Goal: Task Accomplishment & Management: Complete application form

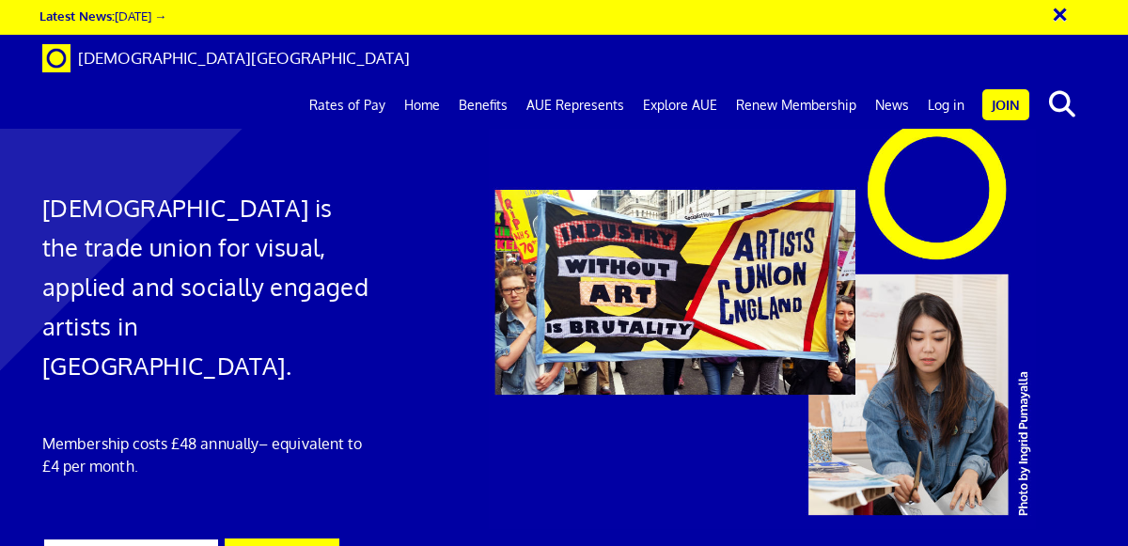
scroll to position [70, 0]
click at [484, 82] on link "Benefits" at bounding box center [483, 105] width 68 height 47
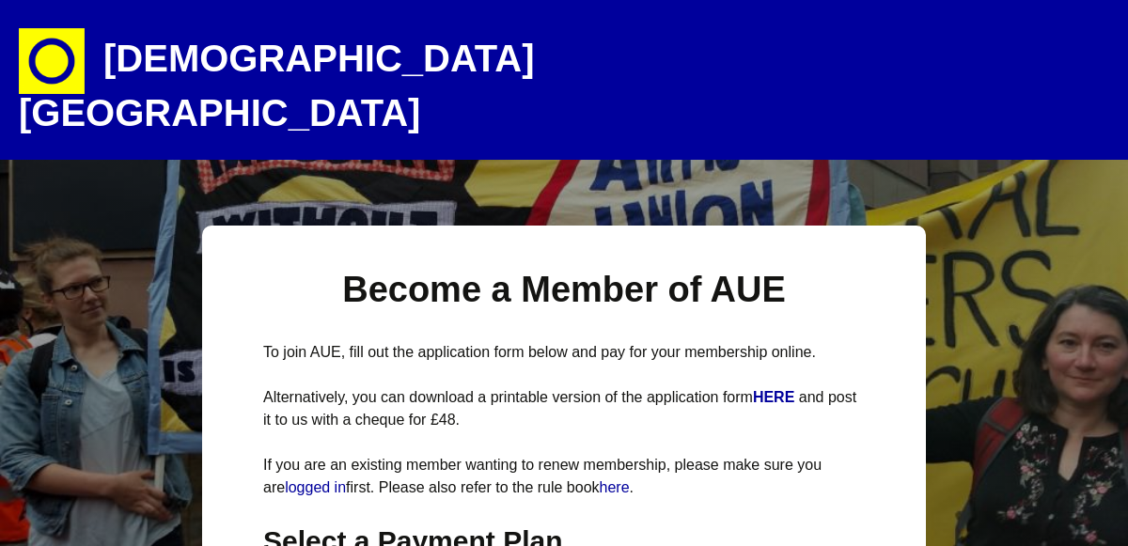
select select
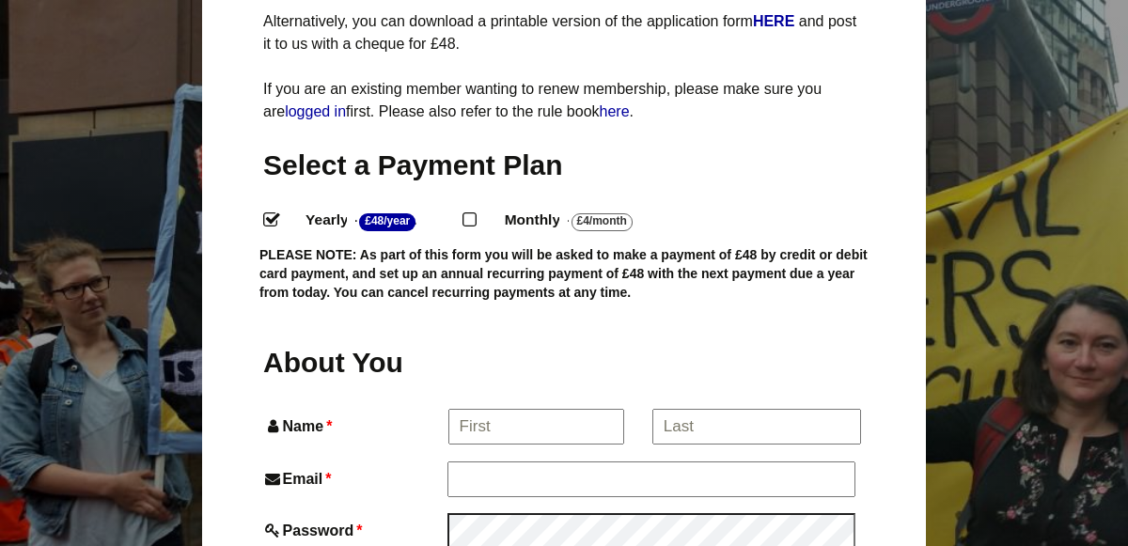
scroll to position [386, 0]
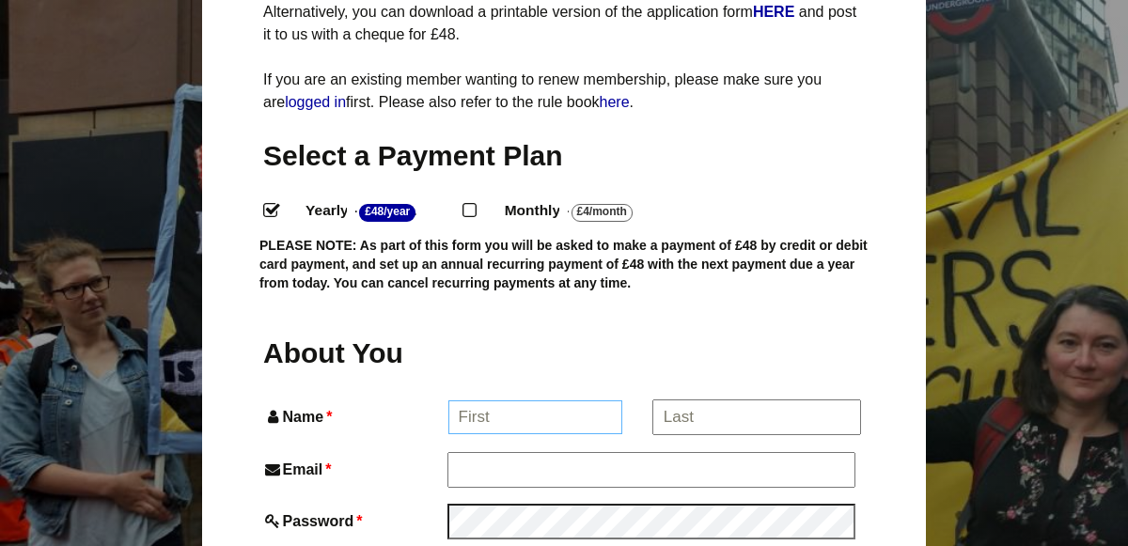
click at [496, 401] on input "Name *" at bounding box center [536, 418] width 175 height 34
type input "[PERSON_NAME]"
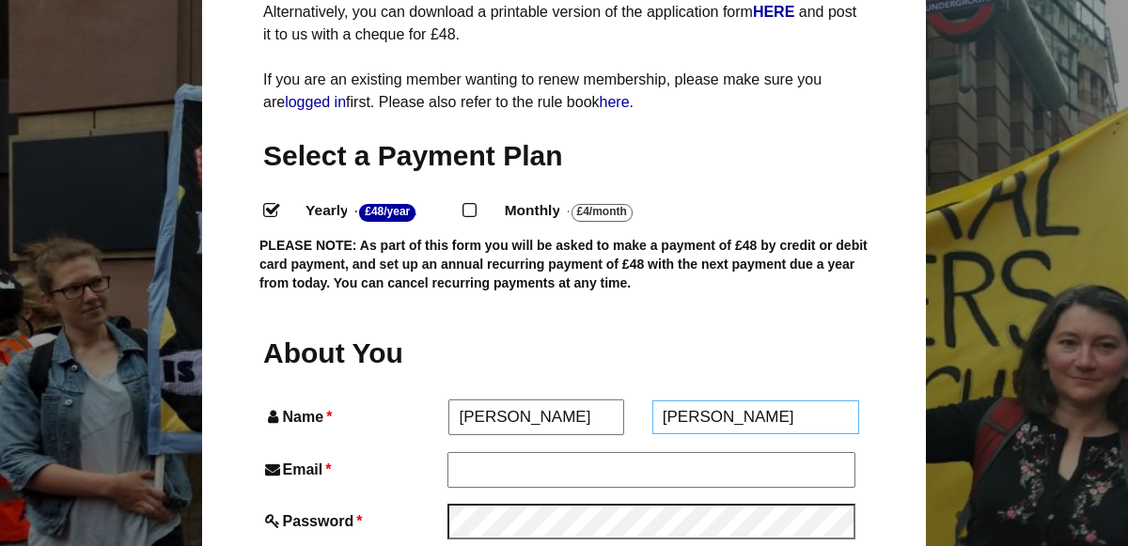
type input "[PERSON_NAME]"
type input "[EMAIL_ADDRESS][DOMAIN_NAME]"
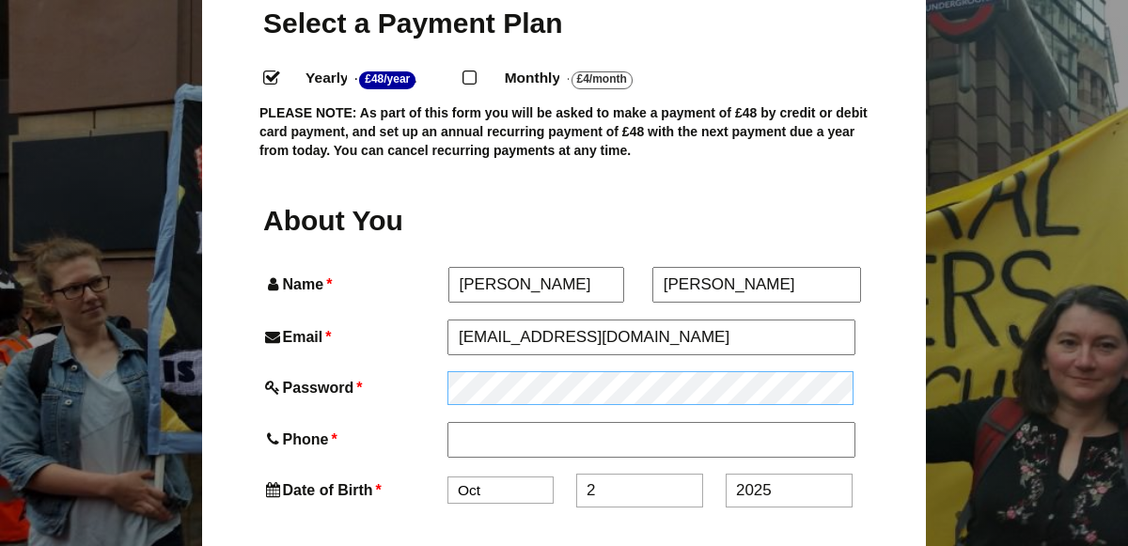
scroll to position [564, 0]
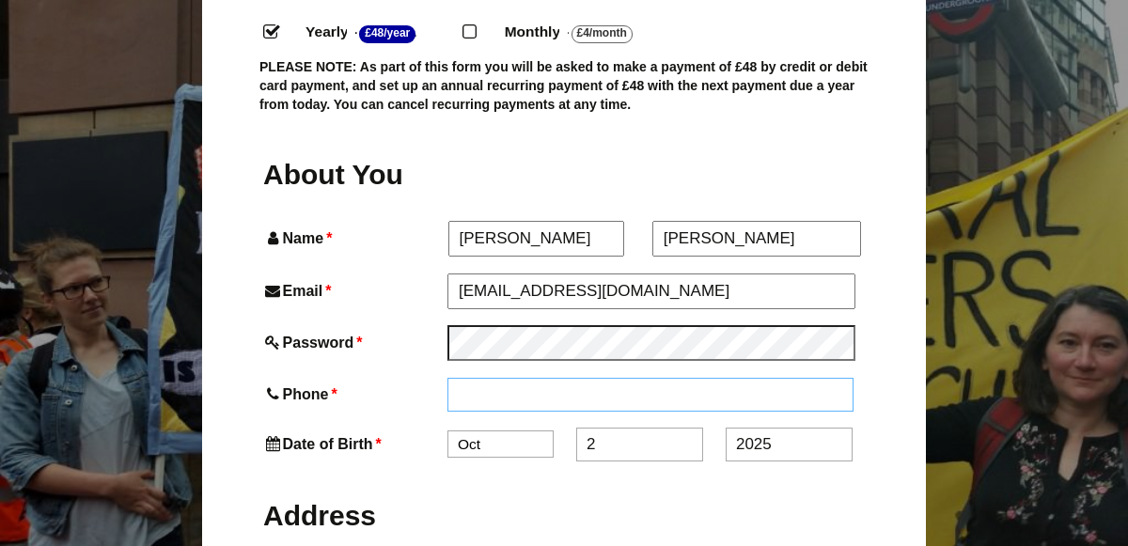
click at [486, 378] on input "Phone *" at bounding box center [651, 395] width 406 height 34
type input "07739005954"
click at [501, 433] on select "Jan Feb Mar Apr May Jun Jul Aug Sep Oct Nov Dec" at bounding box center [501, 446] width 106 height 27
select select "9"
click at [619, 430] on input "2" at bounding box center [639, 447] width 127 height 34
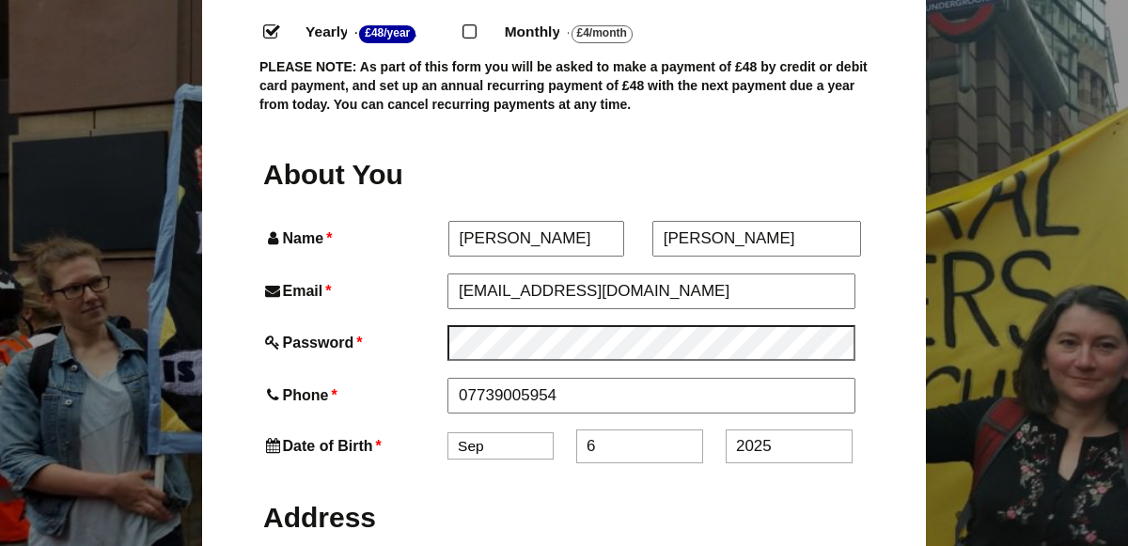
type input "6"
click at [793, 430] on input "2025" at bounding box center [789, 447] width 127 height 34
type input "2"
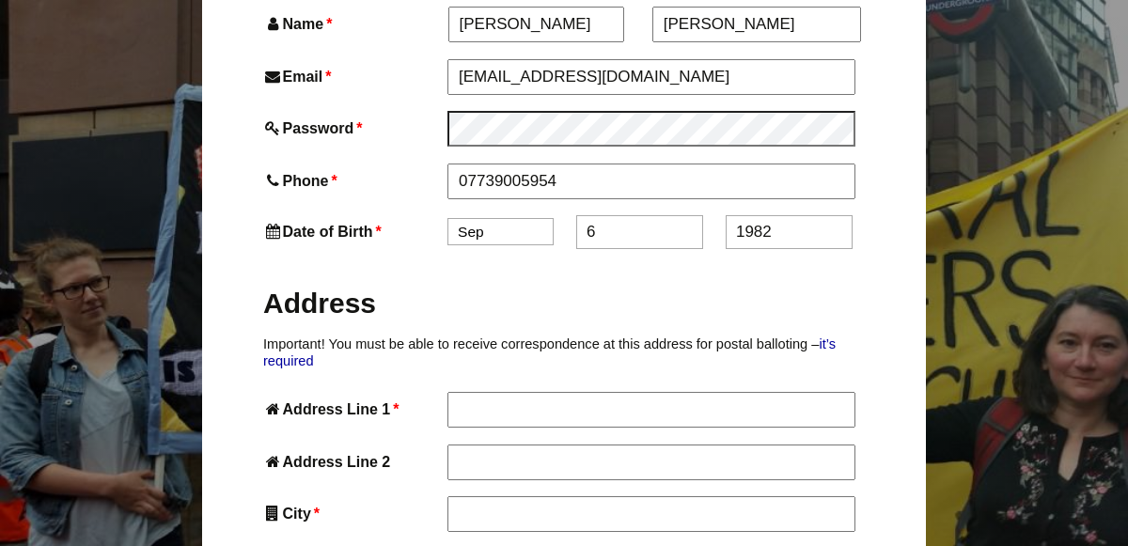
scroll to position [787, 0]
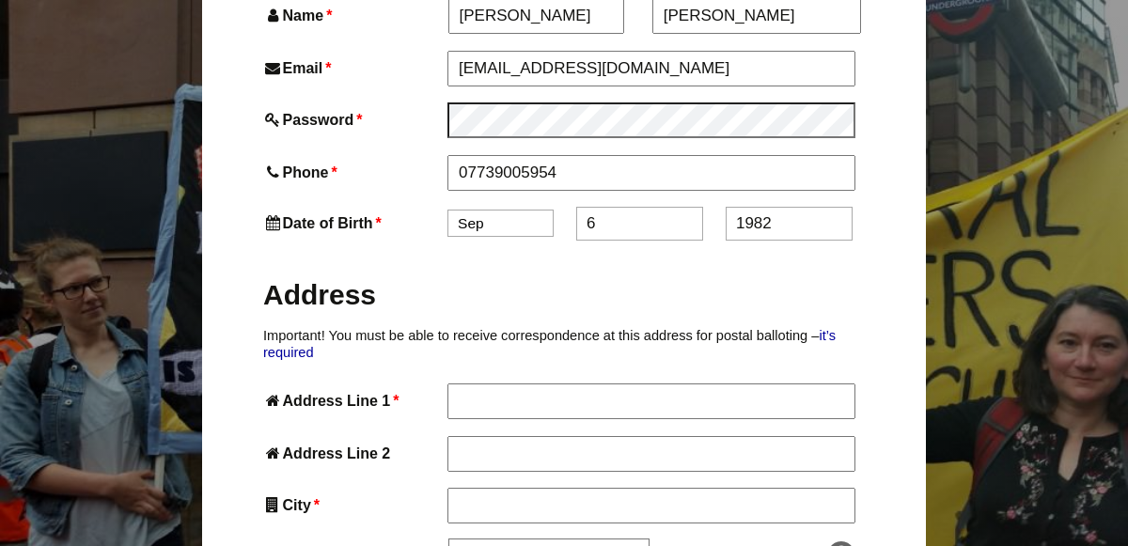
type input "1982"
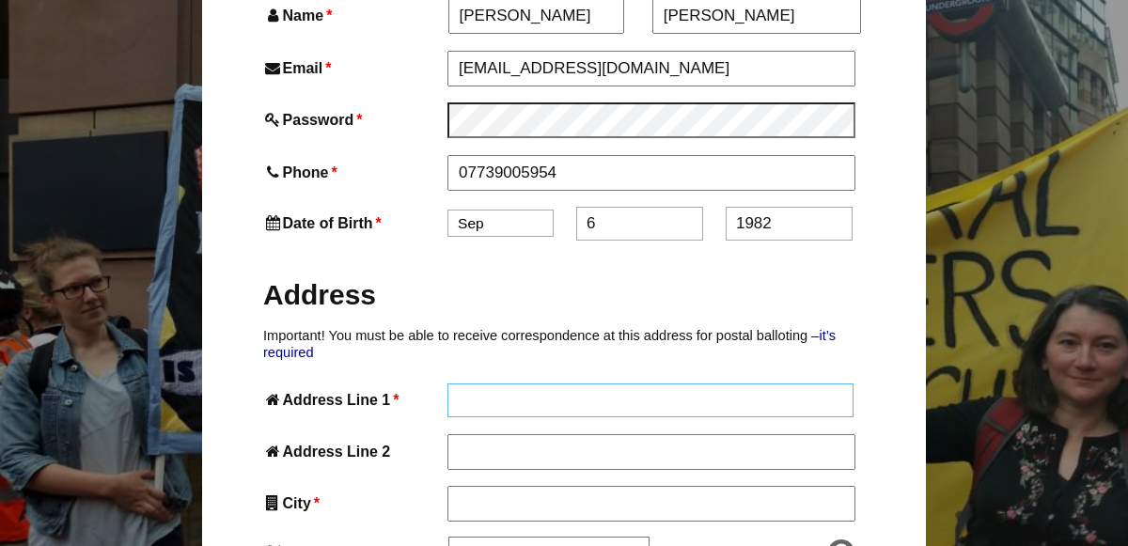
click at [525, 384] on input "Address Line 1 *" at bounding box center [651, 401] width 406 height 34
type input "[STREET_ADDRESS]"
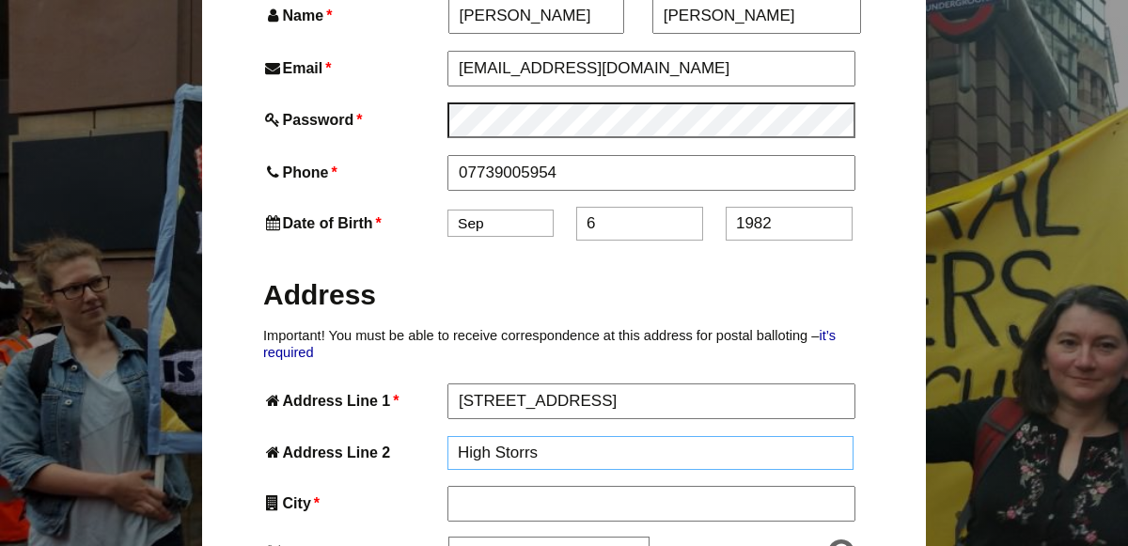
type input "High Storrs"
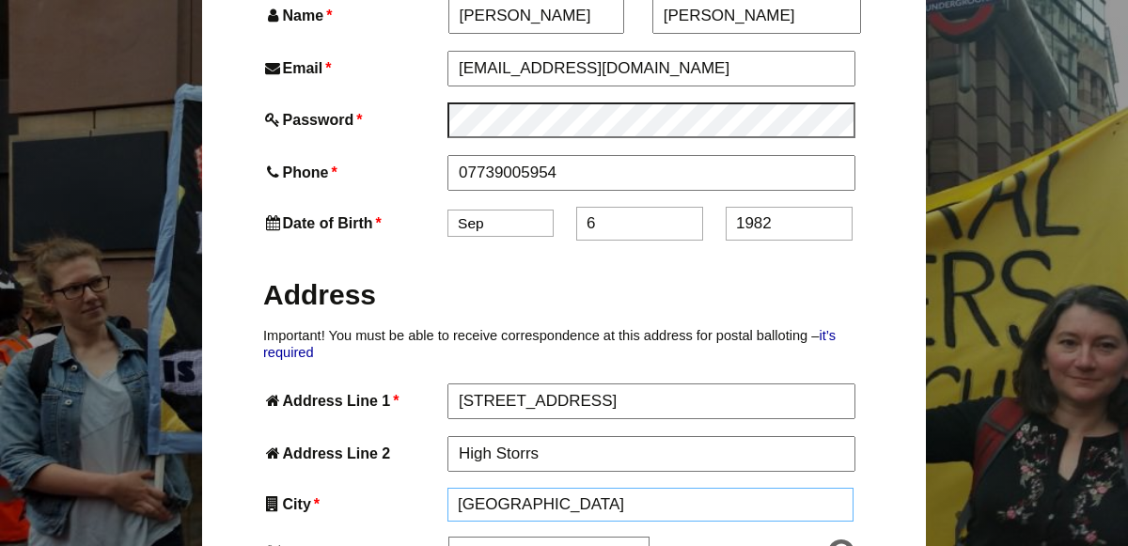
type input "[GEOGRAPHIC_DATA]"
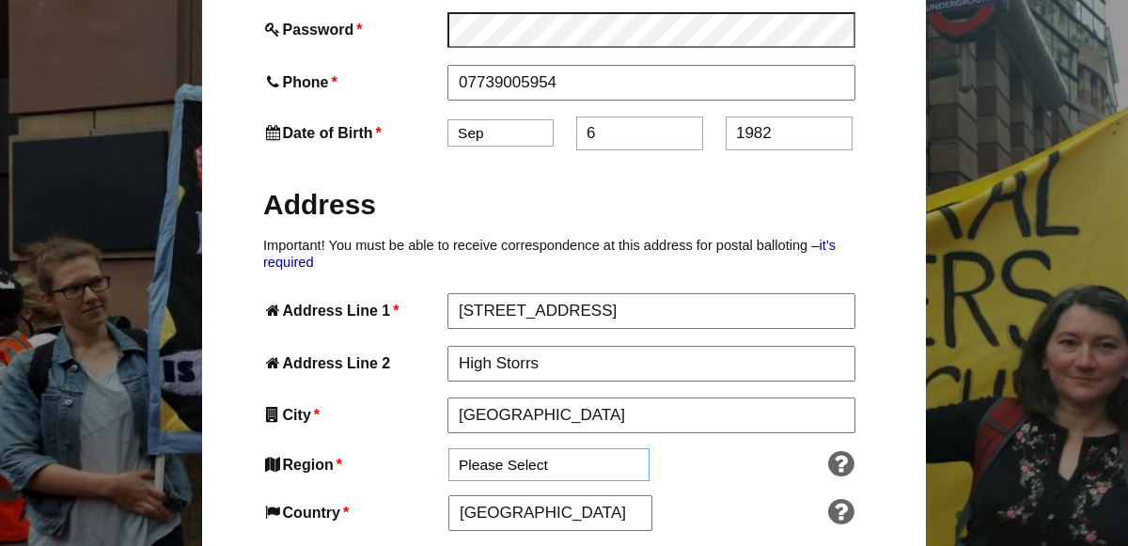
scroll to position [878, 0]
click at [574, 448] on select "Please Select South East England London North West England East of England West…" at bounding box center [549, 464] width 201 height 33
select select "Yorkshire and the Humber"
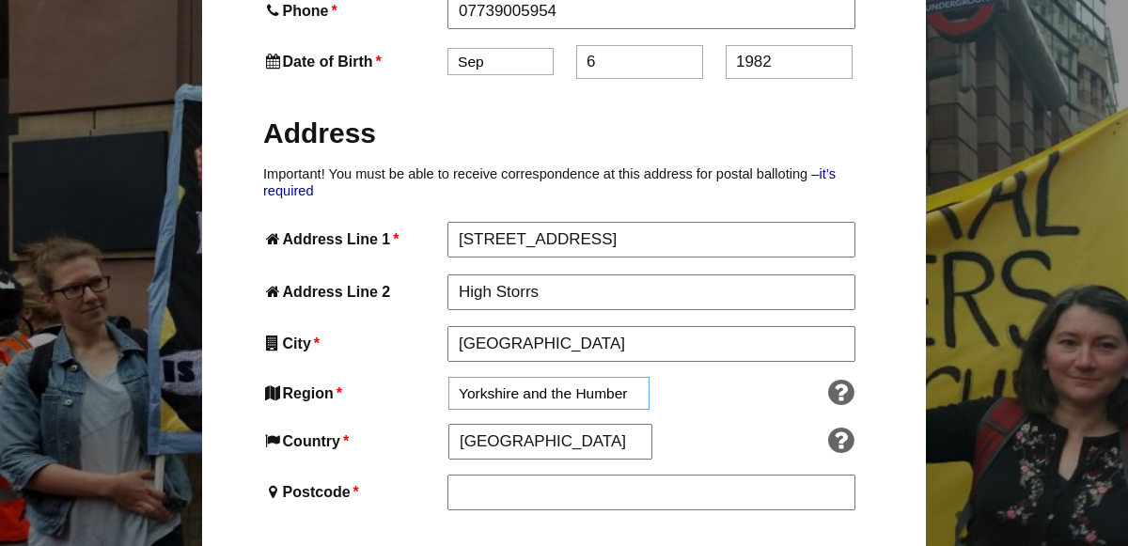
scroll to position [958, 0]
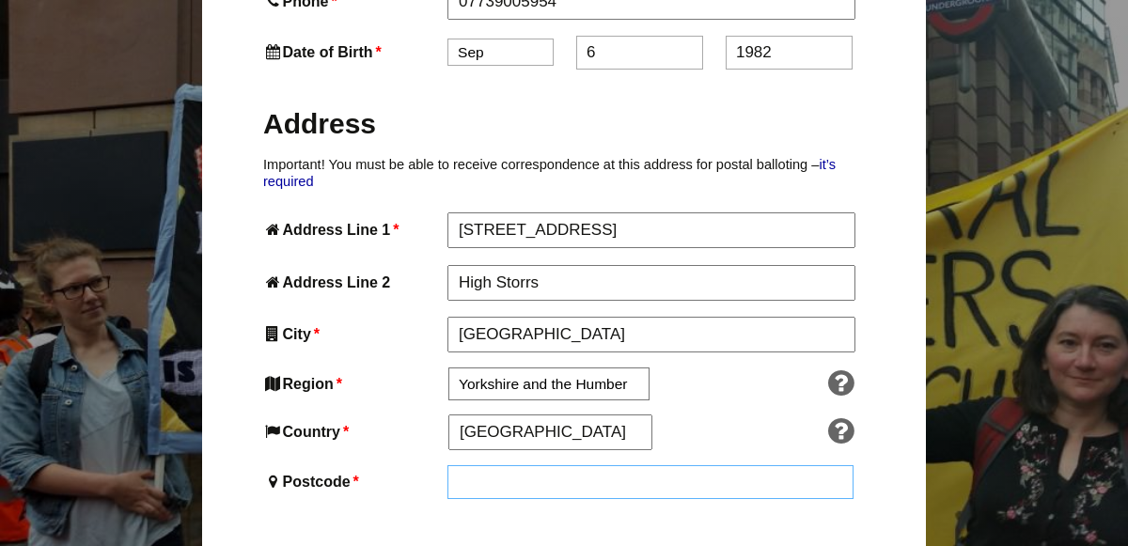
click at [479, 465] on input "Postcode *" at bounding box center [651, 482] width 406 height 34
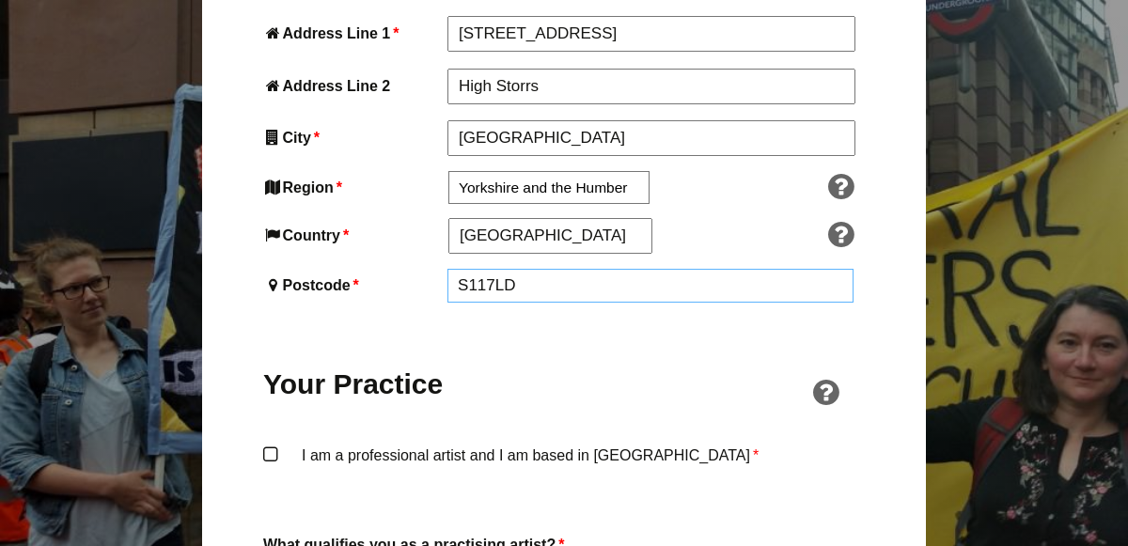
scroll to position [1188, 0]
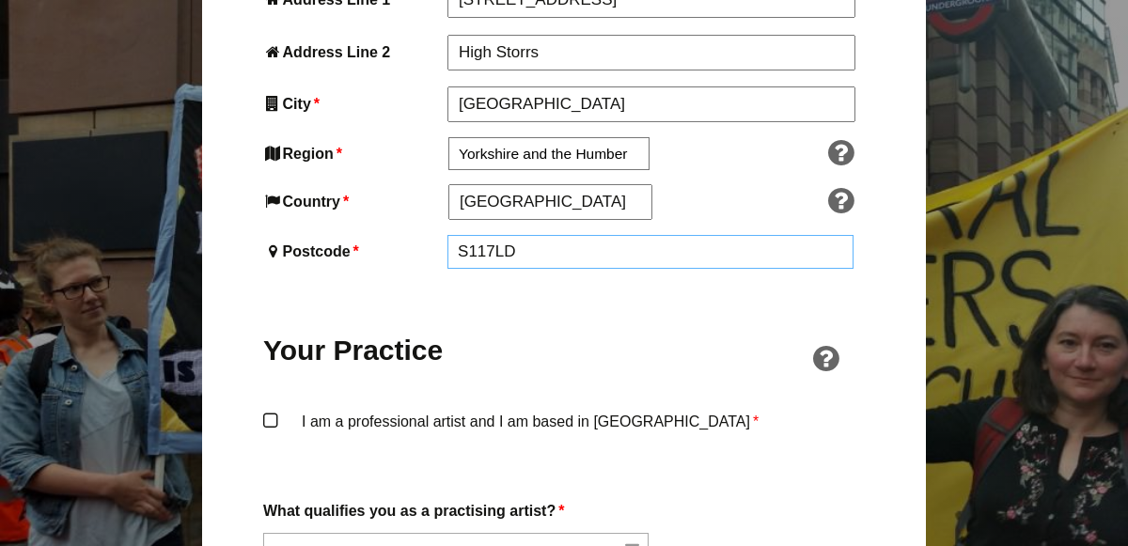
type input "S117LD"
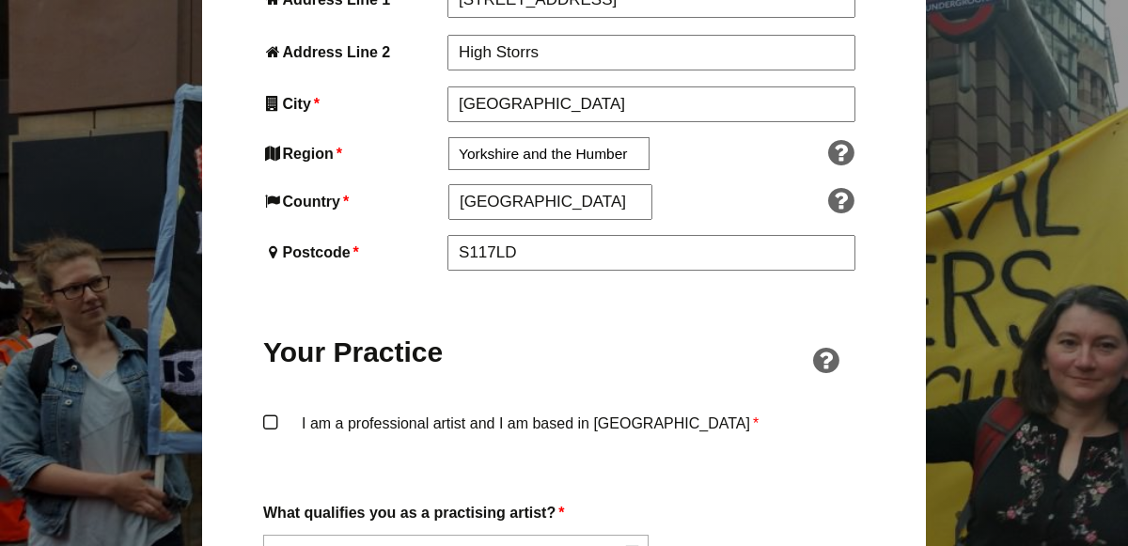
click at [271, 411] on label "I am a professional artist and I am based in England *" at bounding box center [564, 439] width 602 height 56
click at [0, 0] on input "I am a professional artist and I am based in England *" at bounding box center [0, 0] width 0 height 0
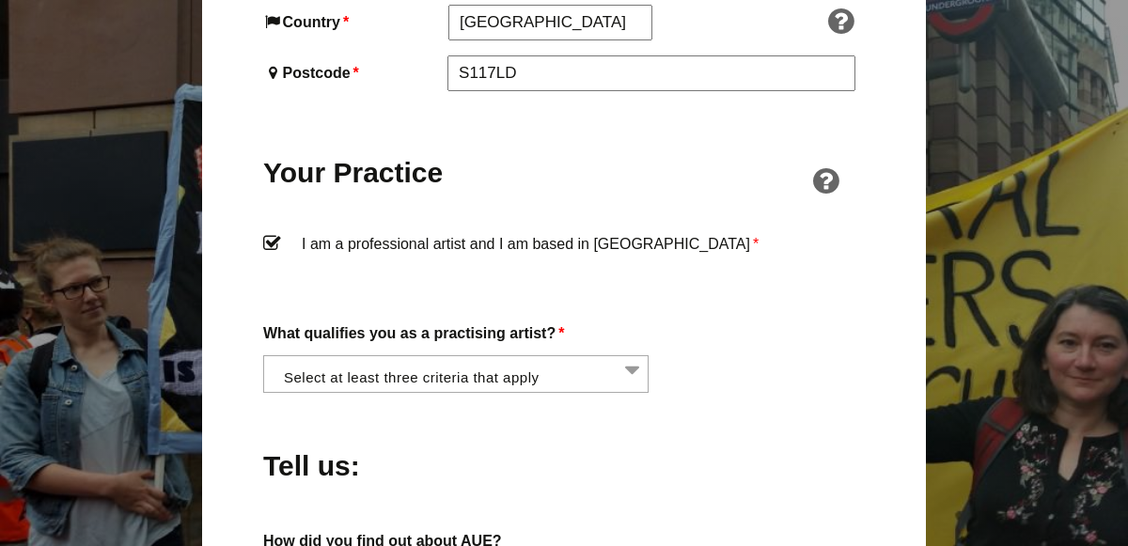
scroll to position [1375, 0]
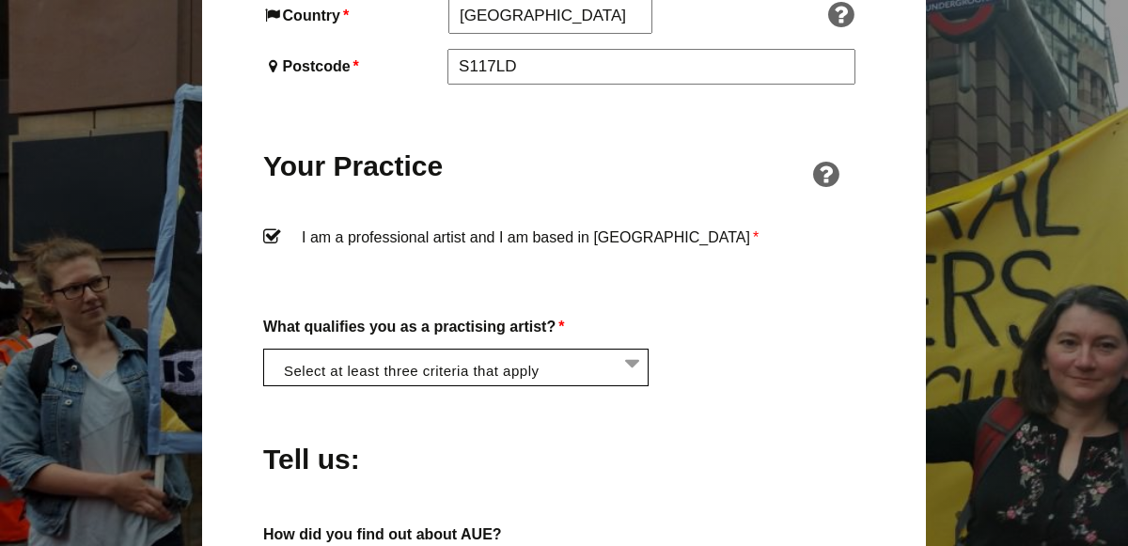
click at [635, 350] on li at bounding box center [462, 366] width 386 height 32
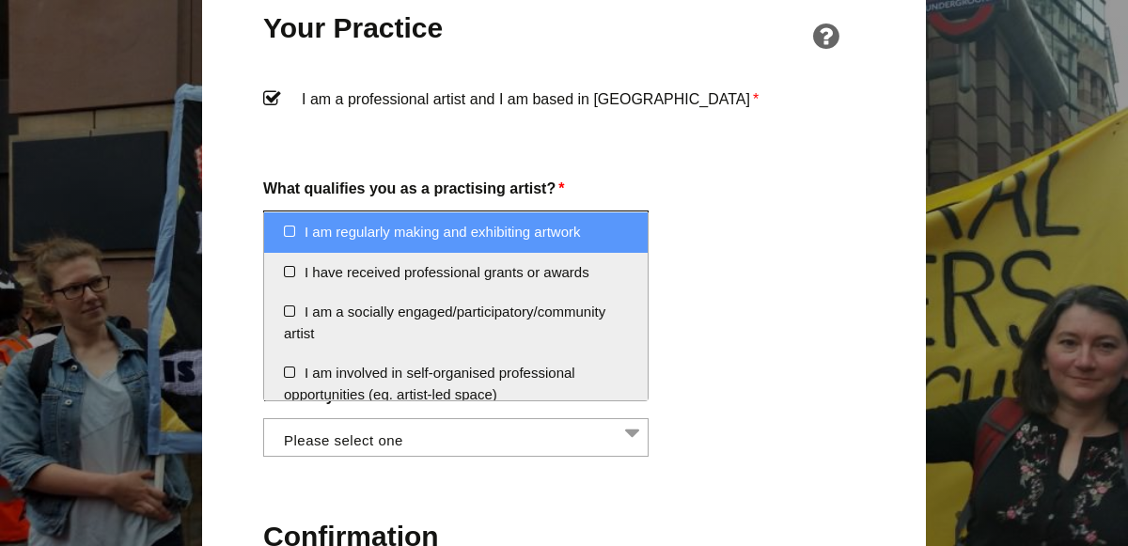
scroll to position [1523, 0]
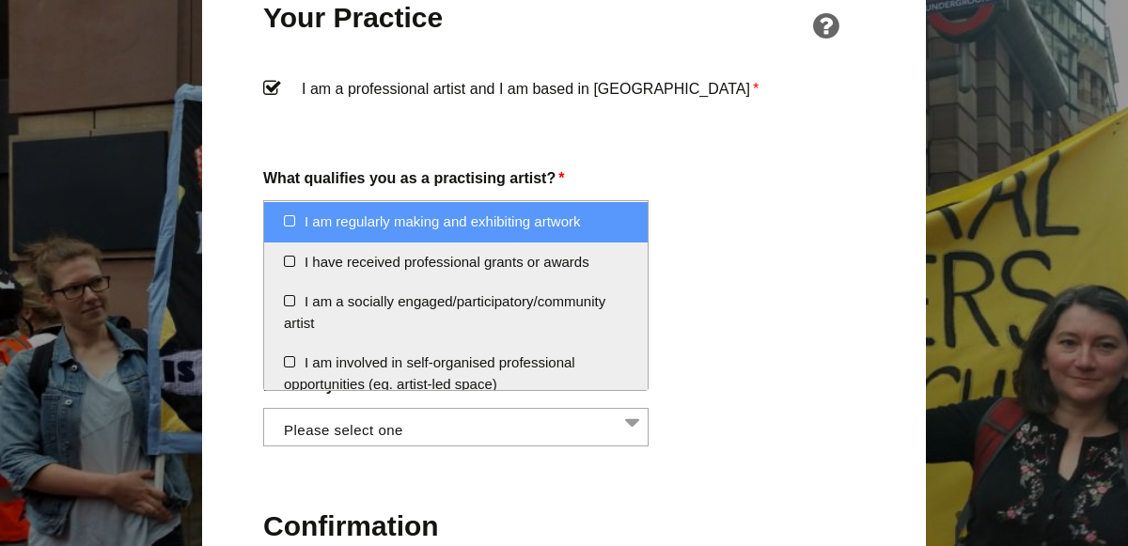
click at [465, 221] on li "I am regularly making and exhibiting artwork" at bounding box center [456, 222] width 384 height 40
select select "regularly_making_and_exhibiting_artwork"
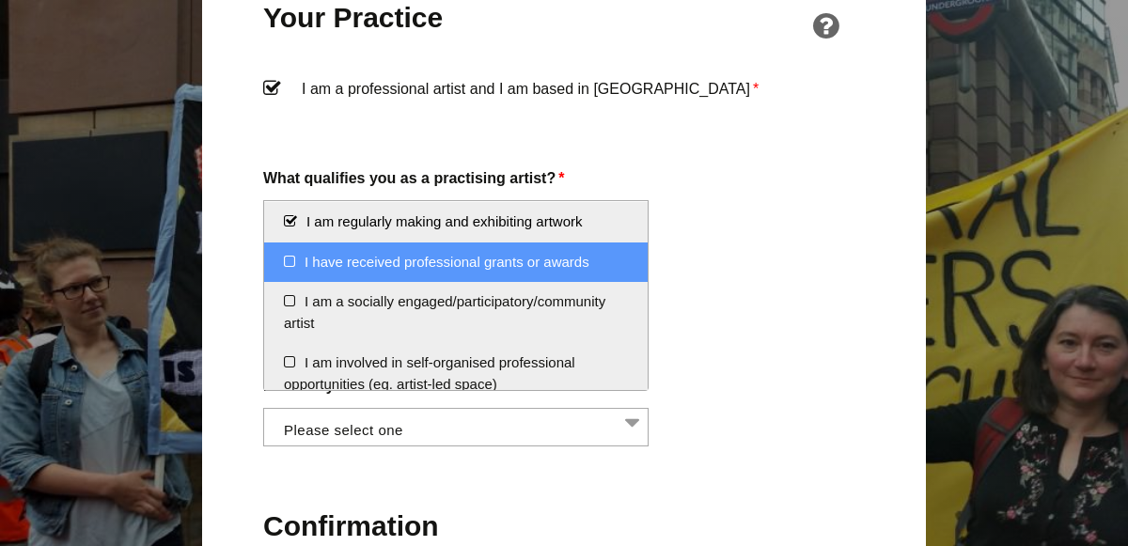
click at [300, 266] on li "I have received professional grants or awards" at bounding box center [456, 263] width 384 height 40
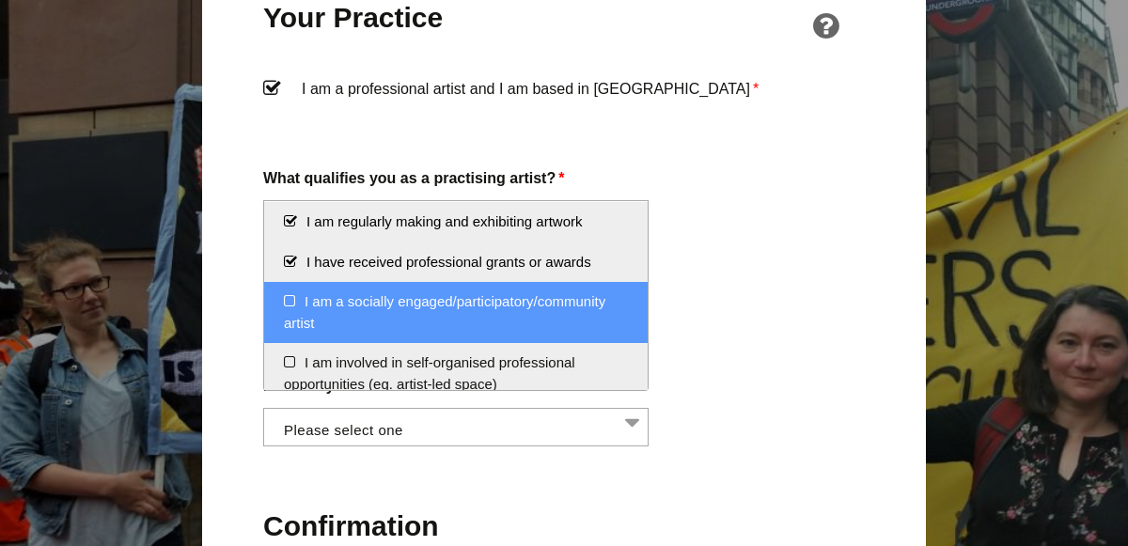
click at [293, 308] on li "I am a socially engaged/participatory/community artist" at bounding box center [456, 312] width 384 height 61
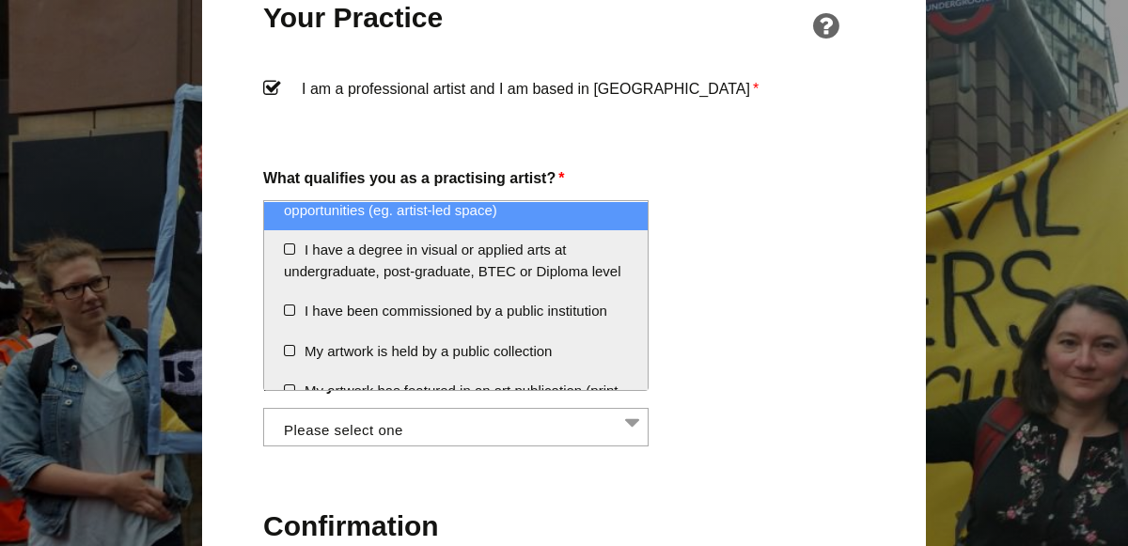
scroll to position [180, 0]
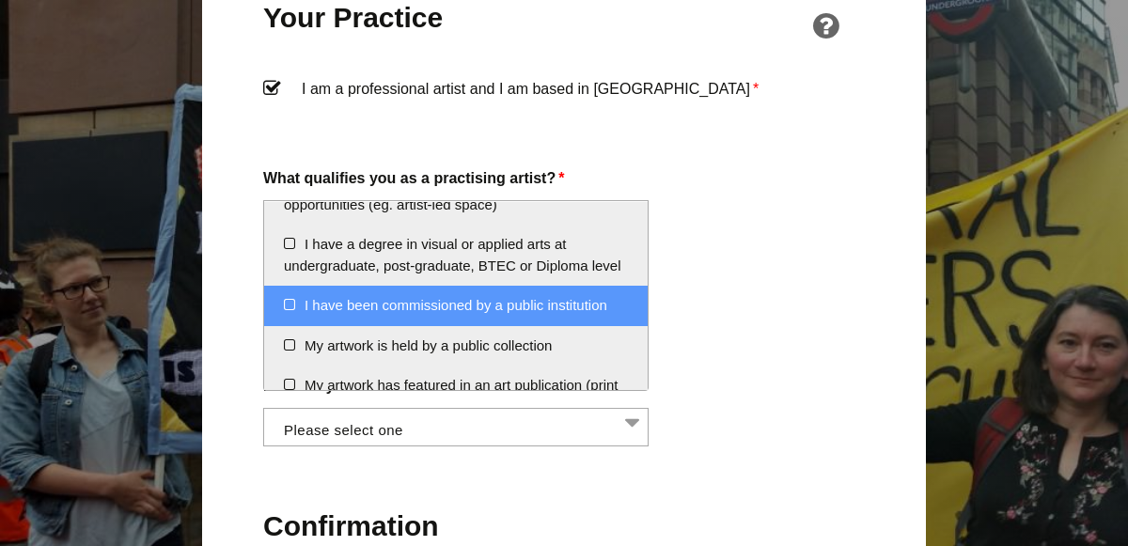
click at [304, 306] on li "I have been commissioned by a public institution" at bounding box center [456, 306] width 384 height 40
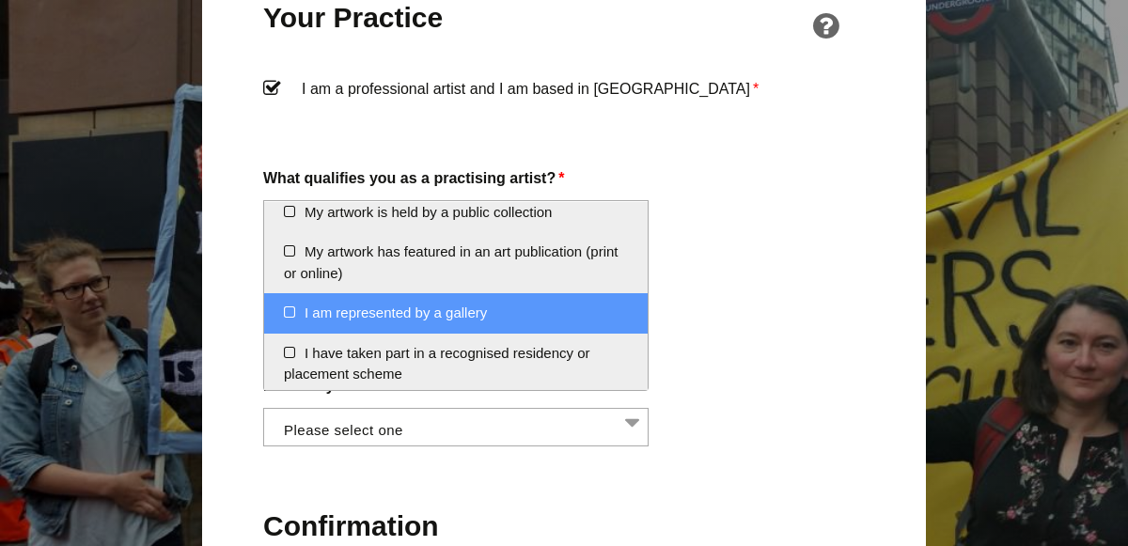
scroll to position [317, 0]
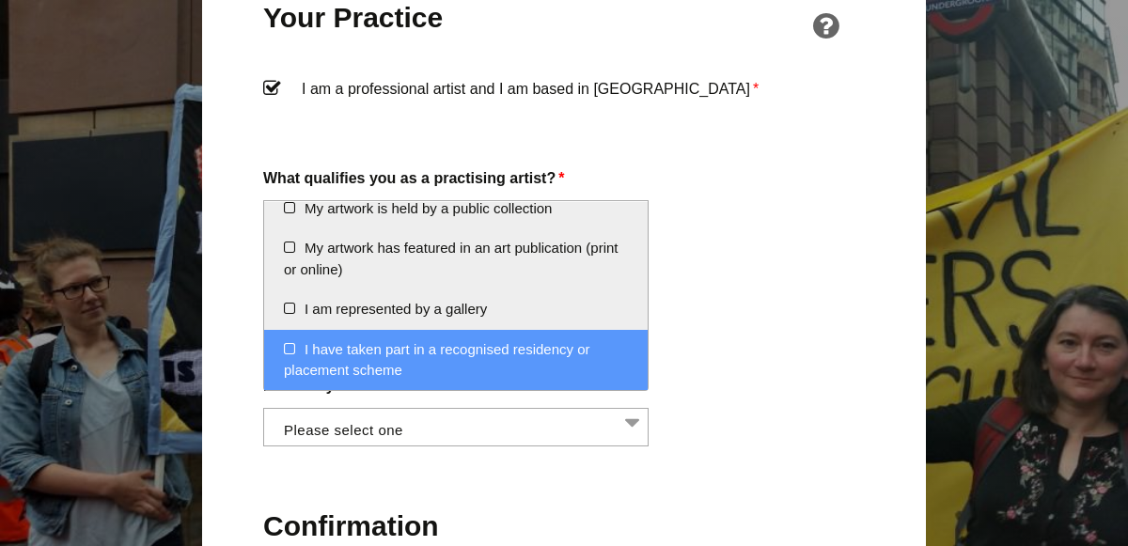
click at [333, 350] on li "I have taken part in a recognised residency or placement scheme" at bounding box center [456, 360] width 384 height 61
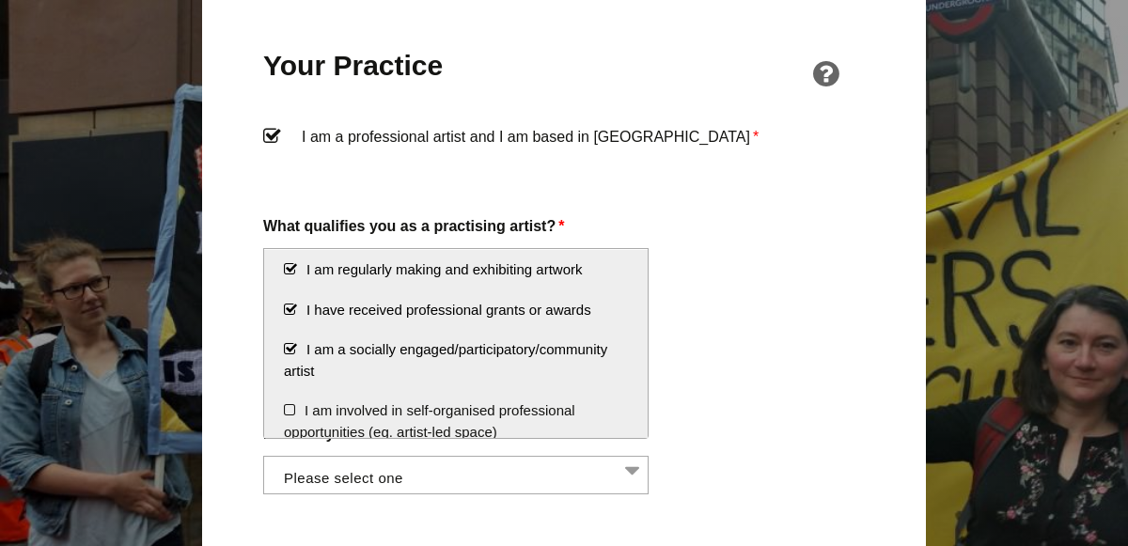
scroll to position [1471, 0]
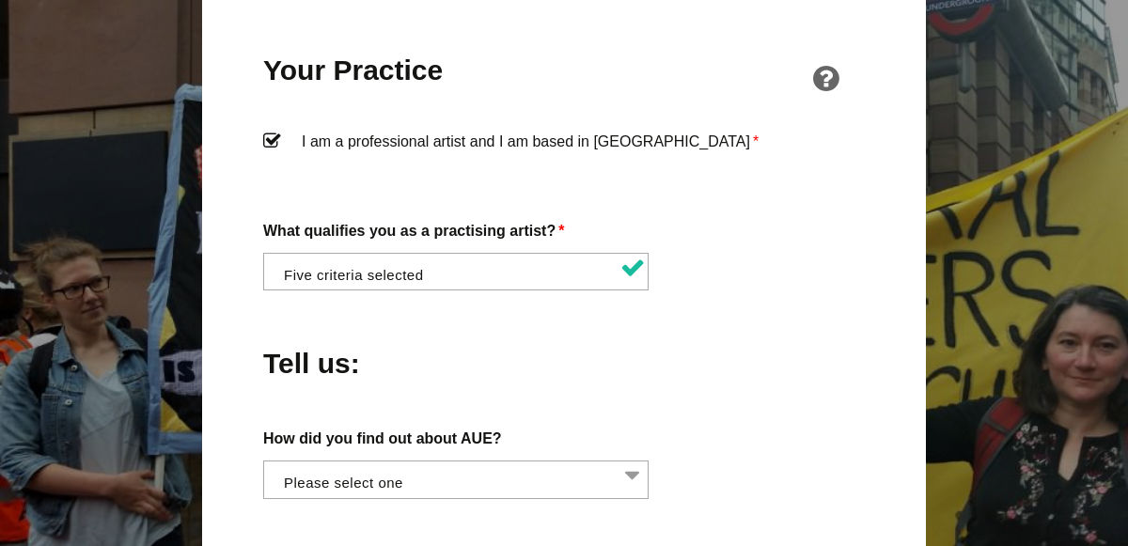
click at [726, 366] on div "Tell us:" at bounding box center [564, 358] width 602 height 102
click at [635, 462] on li at bounding box center [461, 478] width 386 height 32
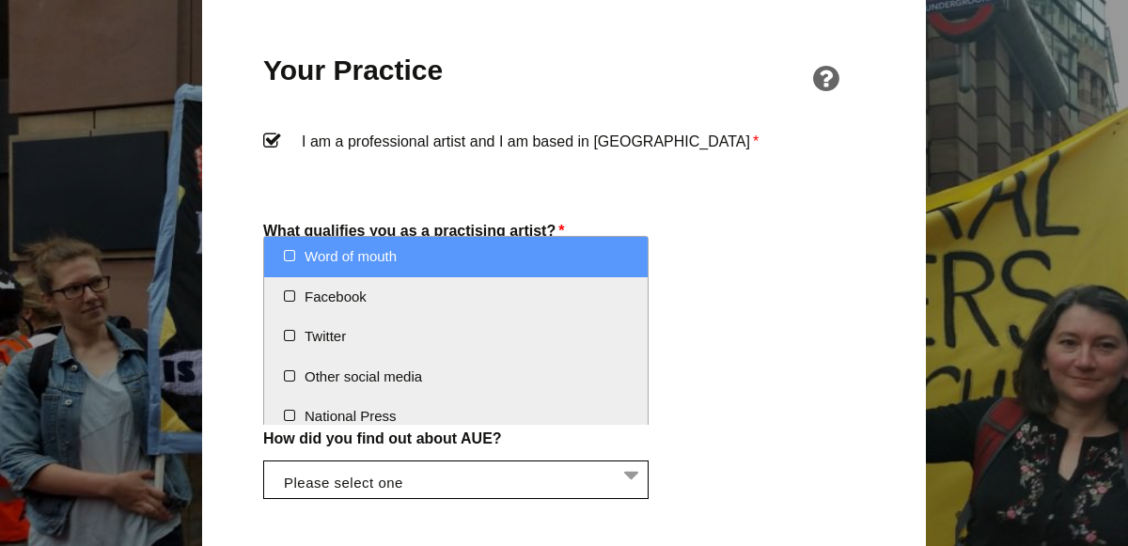
select select "Word of mouth"
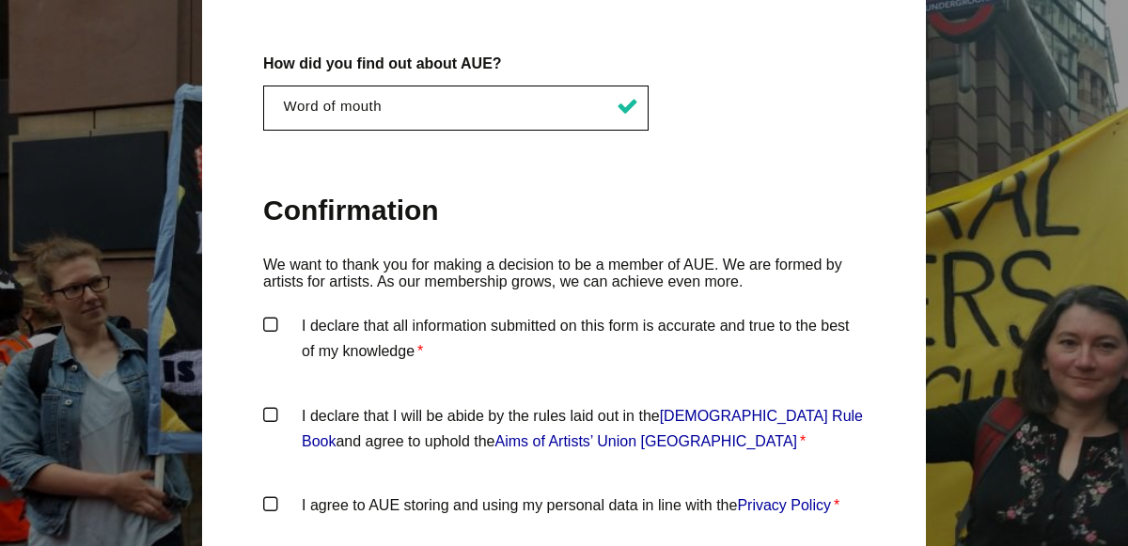
scroll to position [1853, 0]
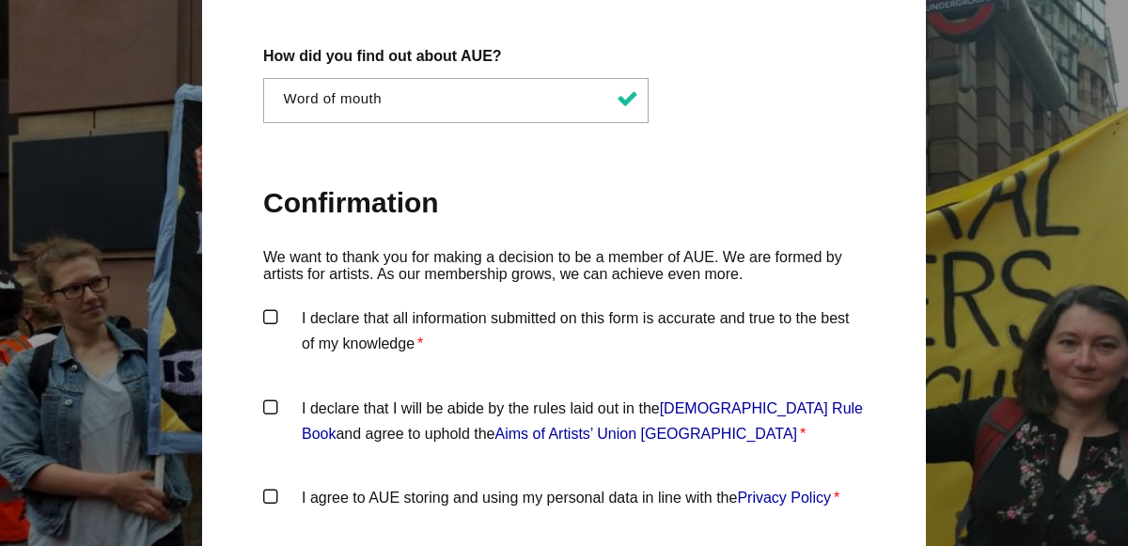
click at [269, 306] on label "I declare that all information submitted on this form is accurate and true to t…" at bounding box center [564, 334] width 602 height 56
click at [0, 0] on input "I declare that all information submitted on this form is accurate and true to t…" at bounding box center [0, 0] width 0 height 0
click at [270, 396] on label "I declare that I will be abide by the rules laid out in the Artists' Union Engl…" at bounding box center [564, 424] width 602 height 56
click at [0, 0] on input "I declare that I will be abide by the rules laid out in the Artists' Union Engl…" at bounding box center [0, 0] width 0 height 0
click at [269, 485] on label "I agree to AUE storing and using my personal data in line with the Privacy Poli…" at bounding box center [564, 513] width 602 height 56
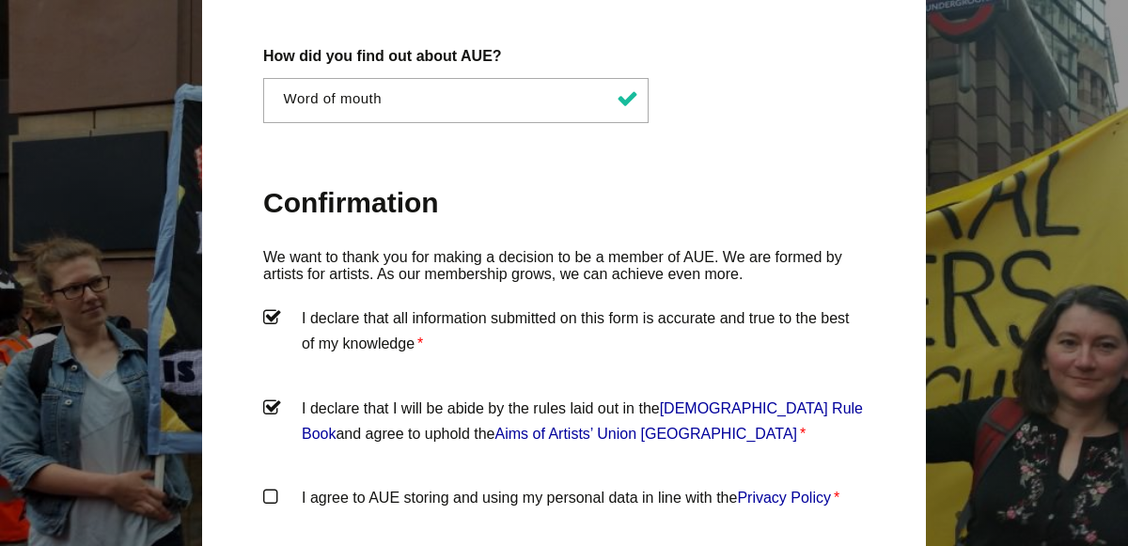
click at [0, 0] on input "I agree to AUE storing and using my personal data in line with the Privacy Poli…" at bounding box center [0, 0] width 0 height 0
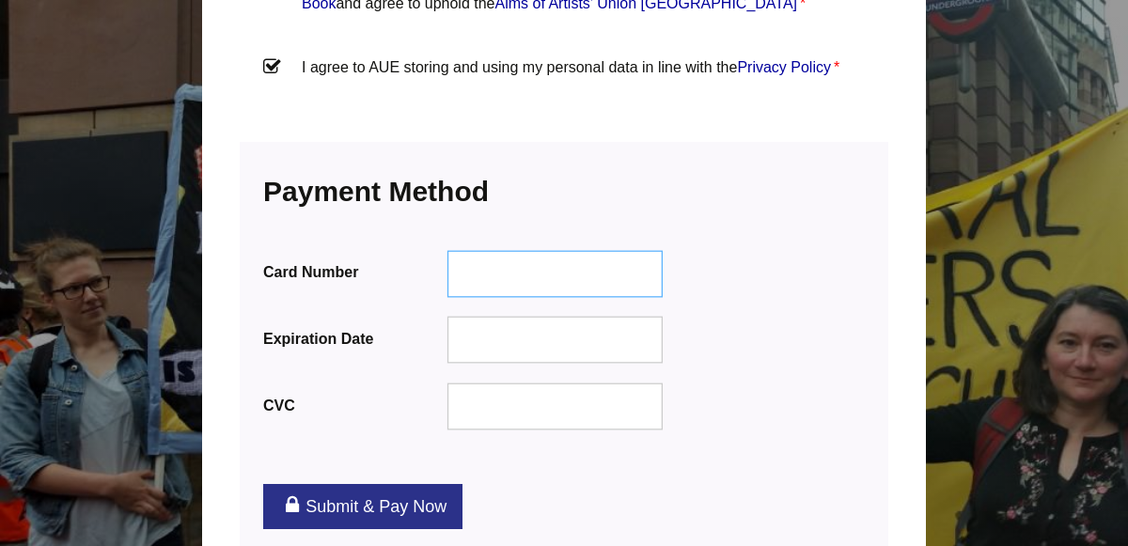
scroll to position [2321, 0]
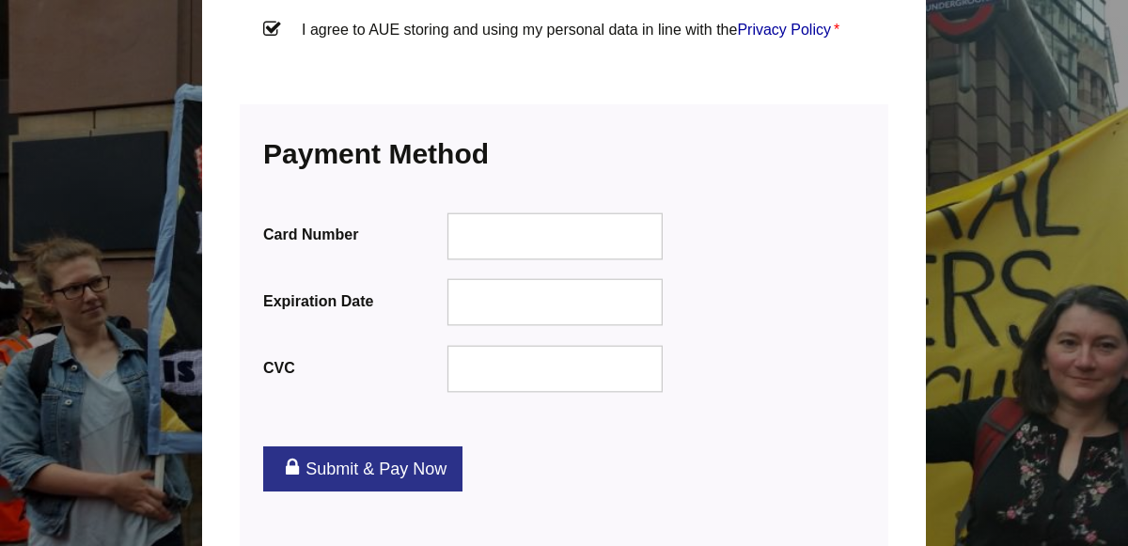
click at [361, 447] on link "Submit & Pay Now" at bounding box center [362, 469] width 199 height 45
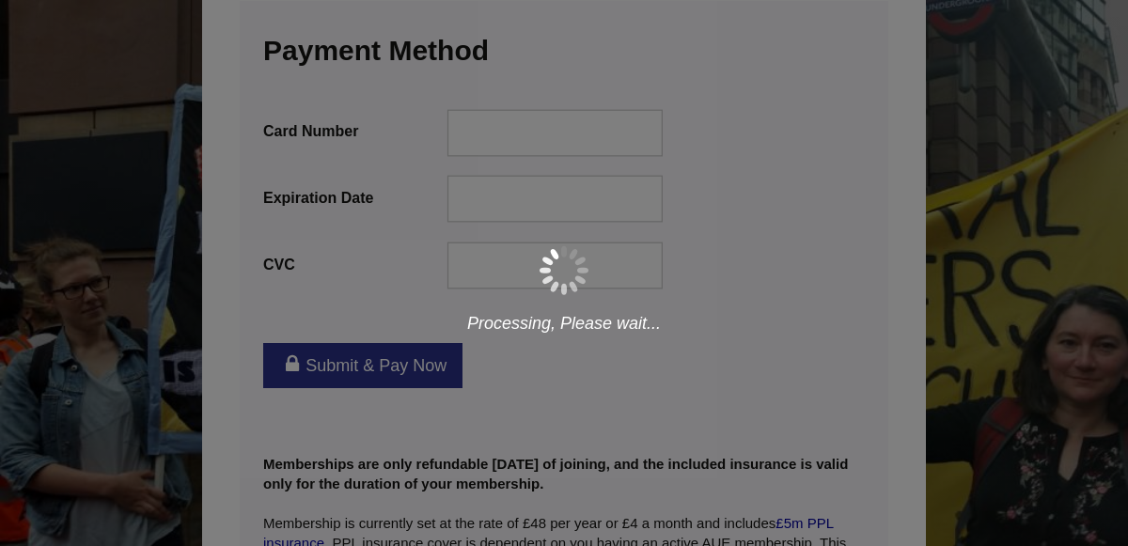
scroll to position [2435, 0]
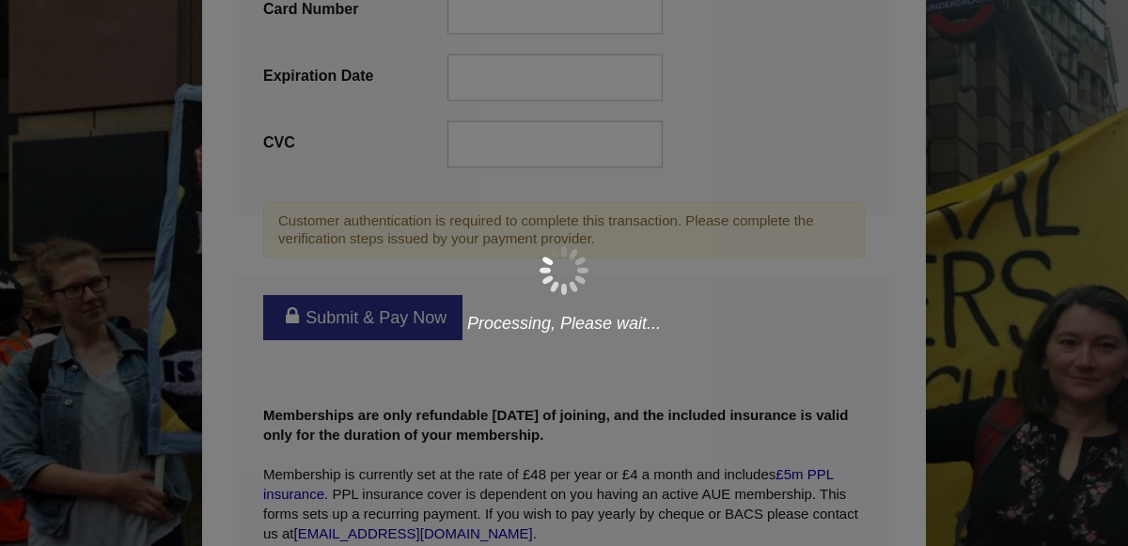
scroll to position [2633, 0]
